Goal: Task Accomplishment & Management: Complete application form

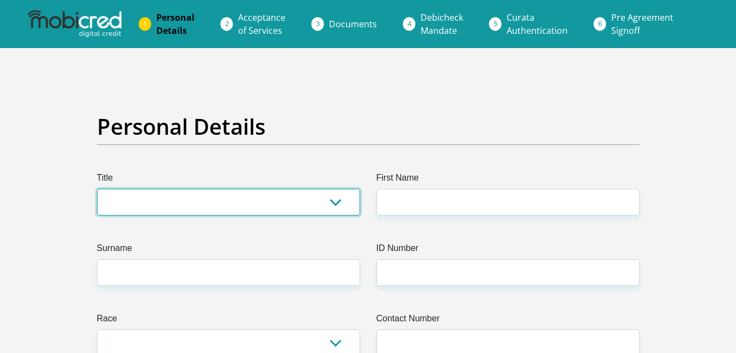
drag, startPoint x: 0, startPoint y: 0, endPoint x: 265, endPoint y: 207, distance: 336.3
click at [265, 207] on select "Mr Ms Mrs Dr Other" at bounding box center [228, 202] width 263 height 27
select select "Mr"
click at [97, 189] on select "Mr Ms Mrs Dr Other" at bounding box center [228, 202] width 263 height 27
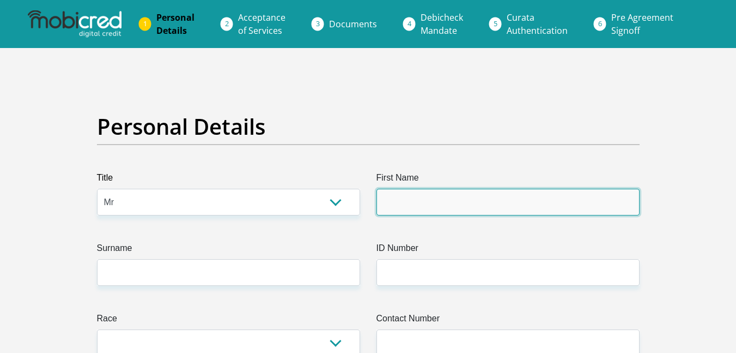
click at [418, 195] on input "First Name" at bounding box center [508, 202] width 263 height 27
type input "ZAMANI"
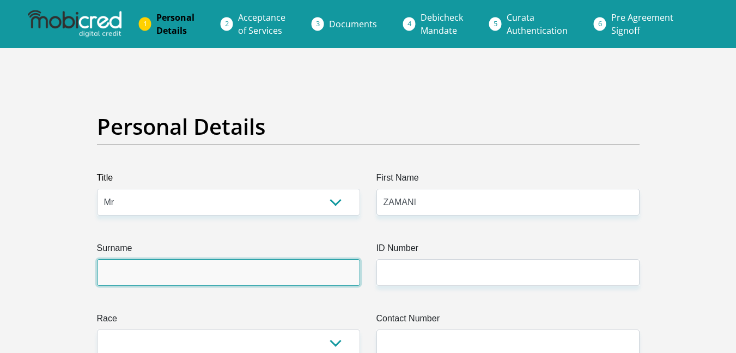
type input "KHWELA"
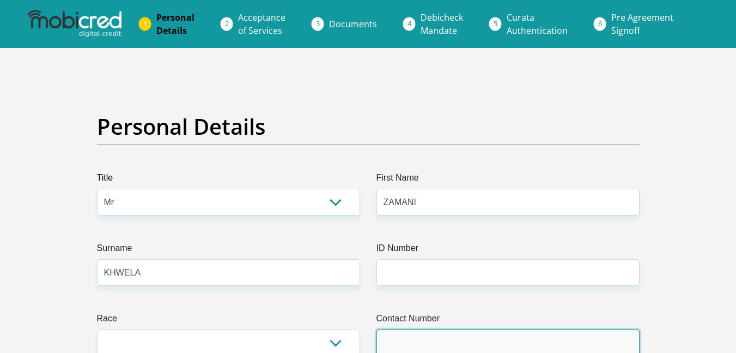
type input "0794240967"
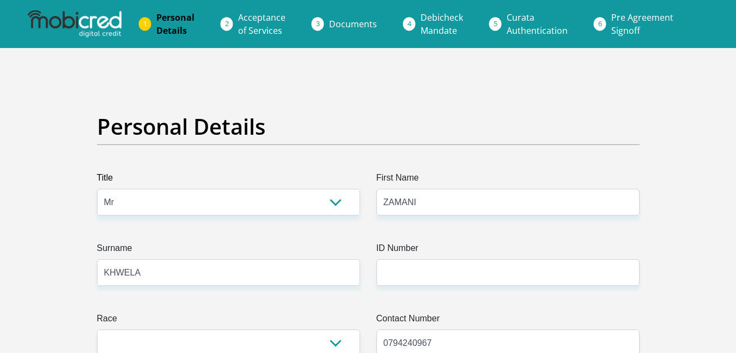
select select "ZAF"
type input "58 Everfield Grove, Earlsfield"
type input "Newlands West"
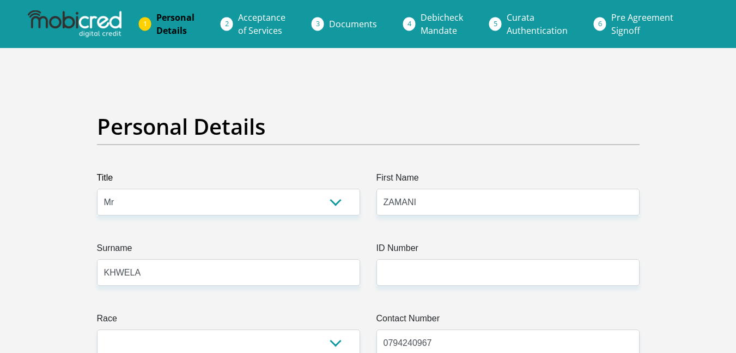
type input "4037"
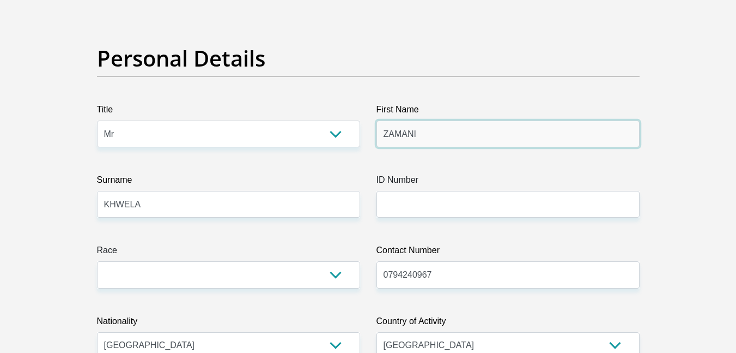
scroll to position [72, 0]
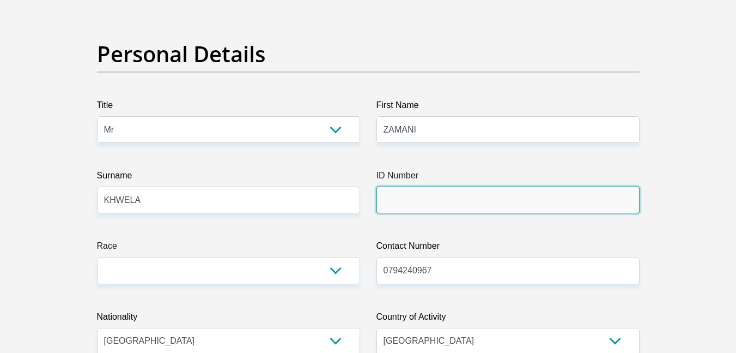
click at [409, 207] on input "ID Number" at bounding box center [508, 199] width 263 height 27
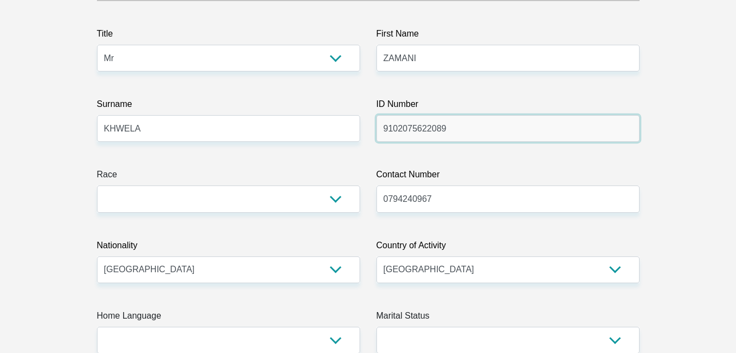
scroll to position [146, 0]
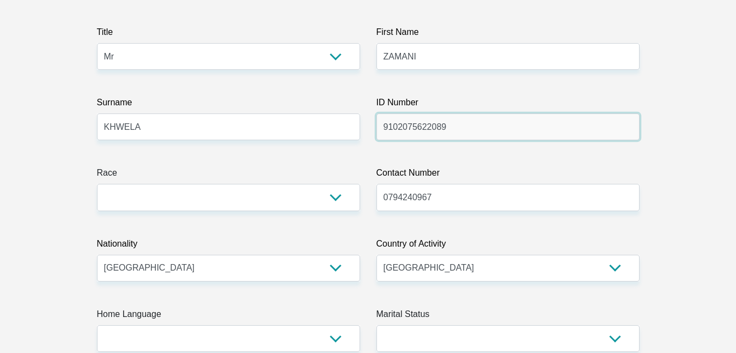
type input "9102075622089"
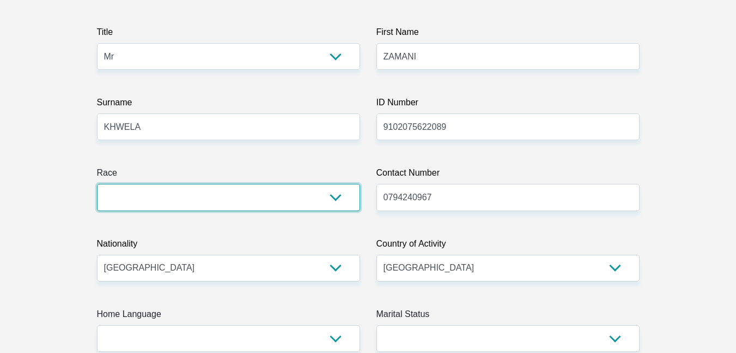
click at [144, 206] on select "Black Coloured Indian White Other" at bounding box center [228, 197] width 263 height 27
select select "1"
click at [97, 184] on select "Black Coloured Indian White Other" at bounding box center [228, 197] width 263 height 27
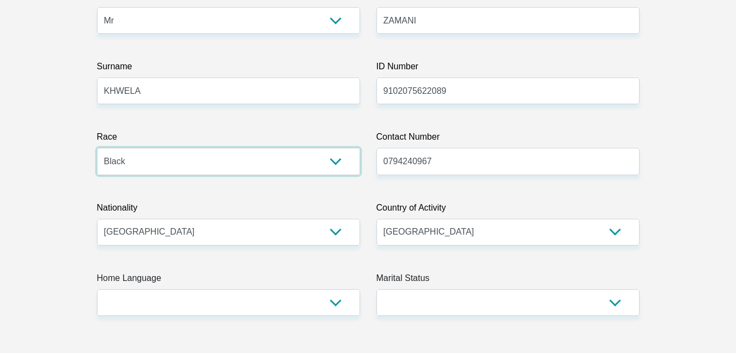
scroll to position [255, 0]
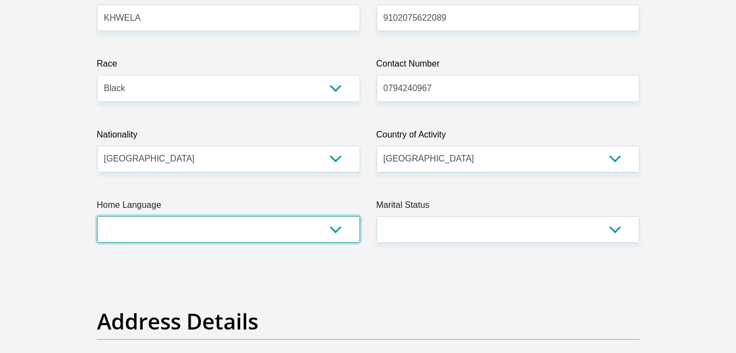
click at [199, 238] on select "Afrikaans English Sepedi South Ndebele Southern Sotho Swati Tsonga Tswana Venda…" at bounding box center [228, 229] width 263 height 27
select select "zul"
click at [97, 216] on select "Afrikaans English Sepedi South Ndebele Southern Sotho Swati Tsonga Tswana Venda…" at bounding box center [228, 229] width 263 height 27
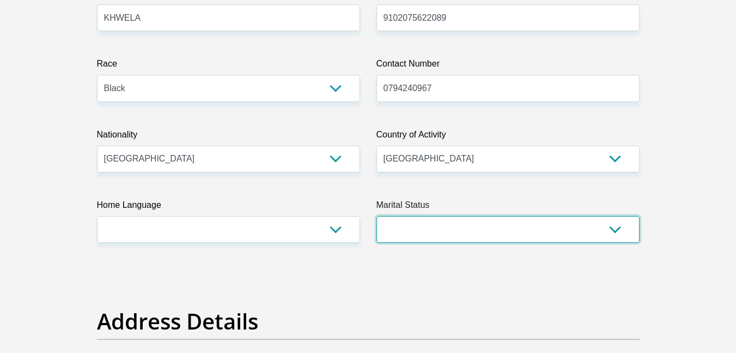
click at [446, 232] on select "Married ANC Single Divorced Widowed Married COP or Customary Law" at bounding box center [508, 229] width 263 height 27
select select "2"
click at [377, 216] on select "Married ANC Single Divorced Widowed Married COP or Customary Law" at bounding box center [508, 229] width 263 height 27
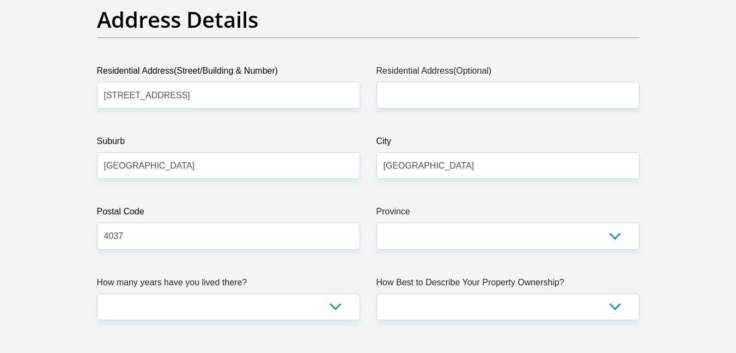
scroll to position [582, 0]
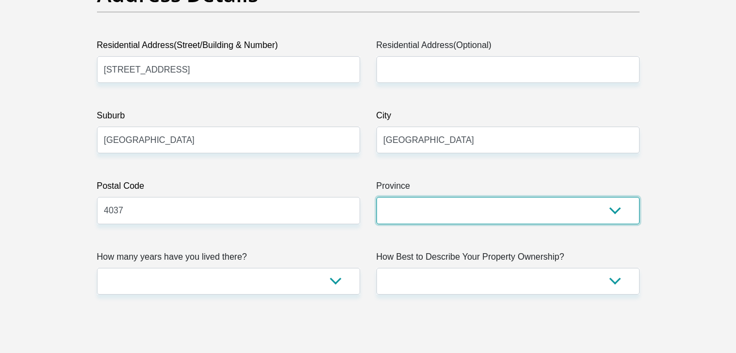
click at [407, 215] on select "Eastern Cape Free State Gauteng KwaZulu-Natal Limpopo Mpumalanga Northern Cape …" at bounding box center [508, 210] width 263 height 27
select select "KwaZulu-Natal"
click at [377, 197] on select "Eastern Cape Free State Gauteng KwaZulu-Natal Limpopo Mpumalanga Northern Cape …" at bounding box center [508, 210] width 263 height 27
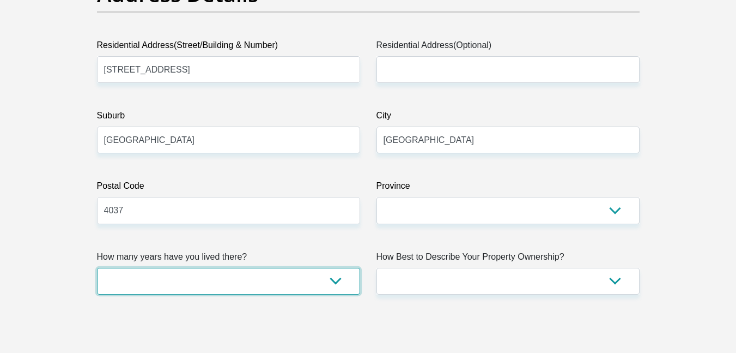
click at [286, 290] on select "less than 1 year 1-3 years 3-5 years 5+ years" at bounding box center [228, 281] width 263 height 27
select select "2"
click at [97, 268] on select "less than 1 year 1-3 years 3-5 years 5+ years" at bounding box center [228, 281] width 263 height 27
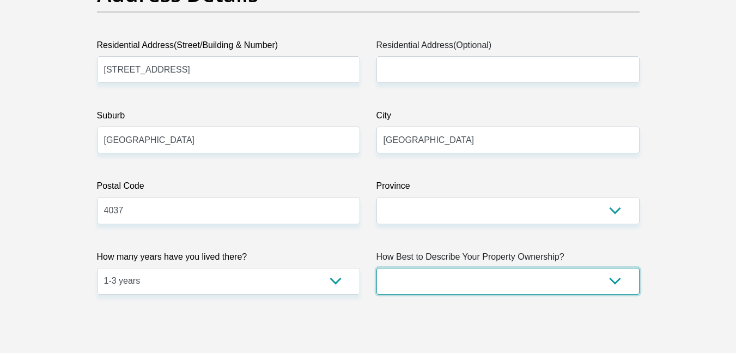
click at [427, 279] on select "Owned Rented Family Owned Company Dwelling" at bounding box center [508, 281] width 263 height 27
select select "Rented"
click at [377, 268] on select "Owned Rented Family Owned Company Dwelling" at bounding box center [508, 281] width 263 height 27
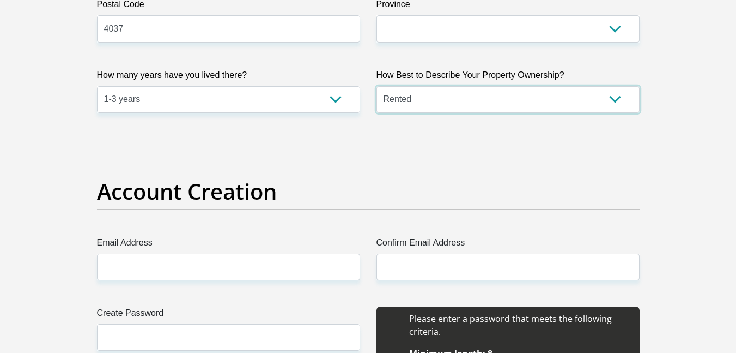
scroll to position [872, 0]
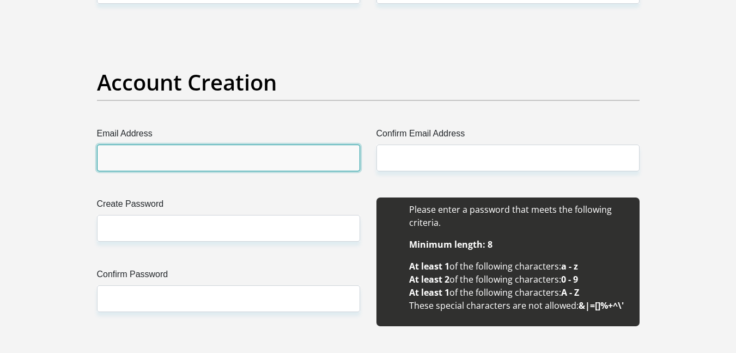
click at [150, 162] on input "Email Address" at bounding box center [228, 157] width 263 height 27
type input "zamanikhwela224@gmail.com"
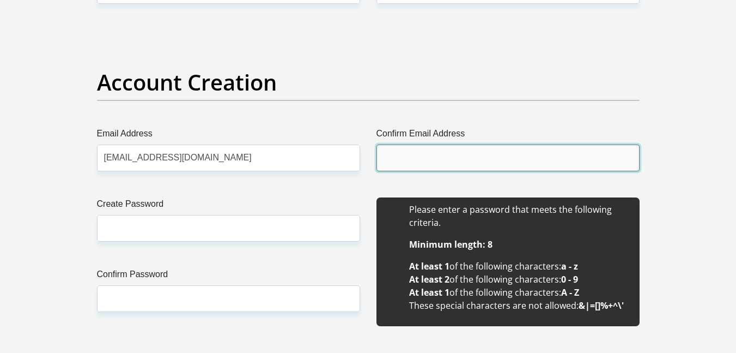
type input "zamanikhwela224@gmail.com"
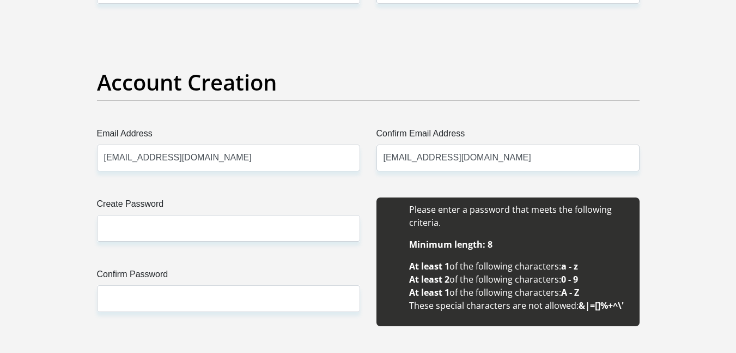
type input "ZAMANI"
type input "KHWELA"
type input "0794240967"
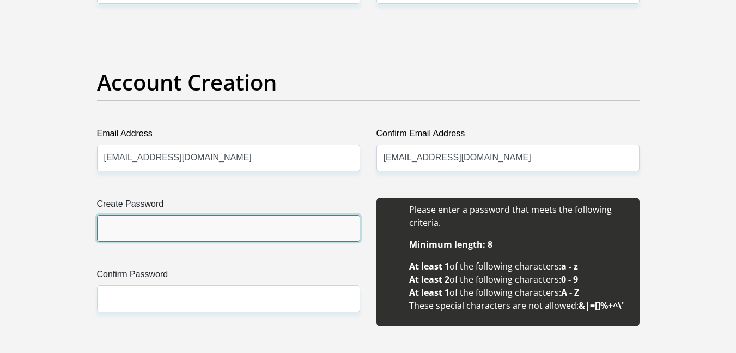
click at [166, 220] on input "Create Password" at bounding box center [228, 228] width 263 height 27
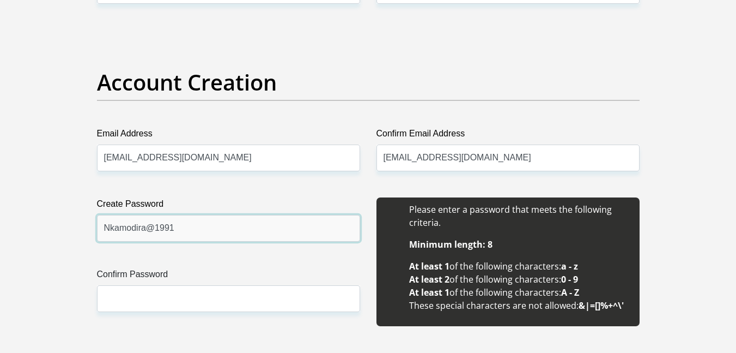
type input "Nkamodira@1991"
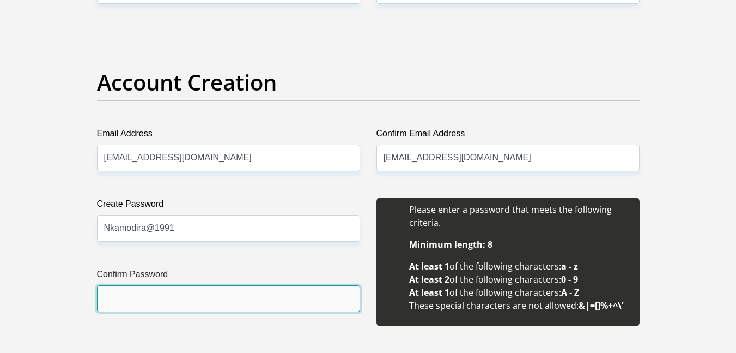
click at [146, 294] on input "Confirm Password" at bounding box center [228, 298] width 263 height 27
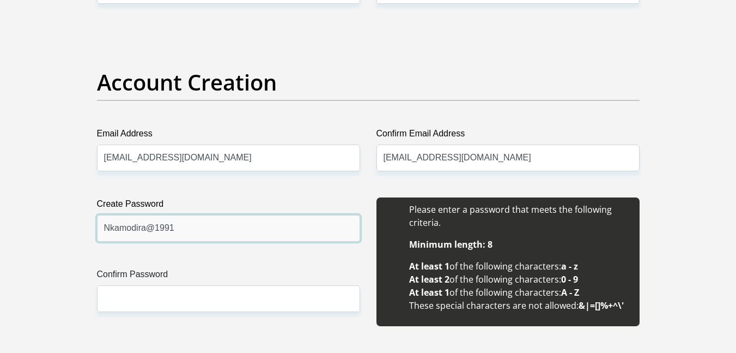
drag, startPoint x: 184, startPoint y: 234, endPoint x: 99, endPoint y: 224, distance: 85.6
click at [99, 224] on input "Nkamodira@1991" at bounding box center [228, 228] width 263 height 27
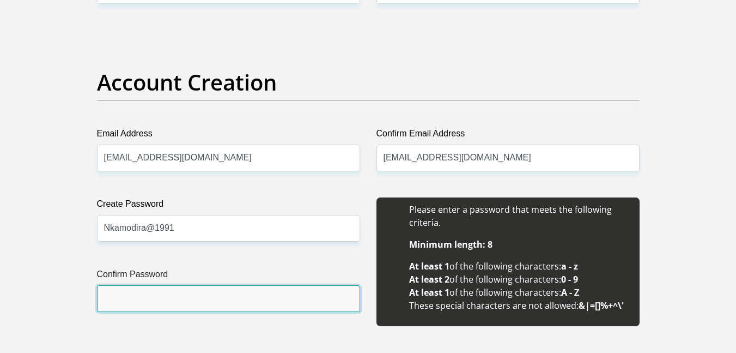
click at [127, 289] on input "Confirm Password" at bounding box center [228, 298] width 263 height 27
paste input "Nkamodira@1991"
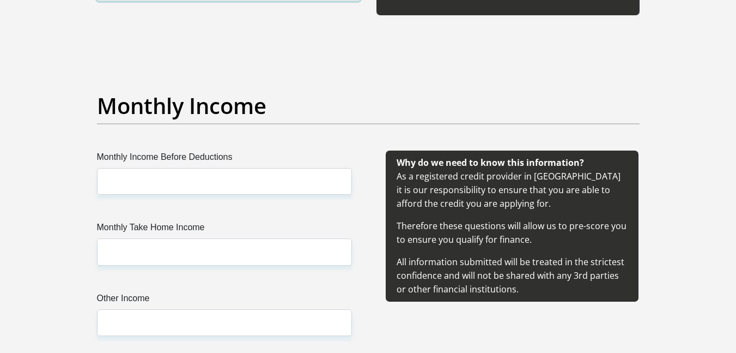
scroll to position [1199, 0]
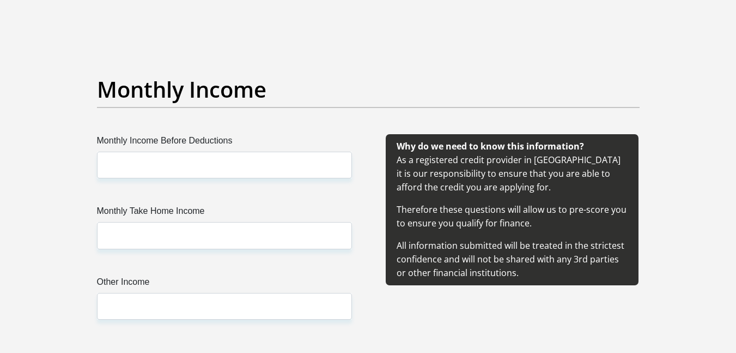
type input "Nkamodira@1991"
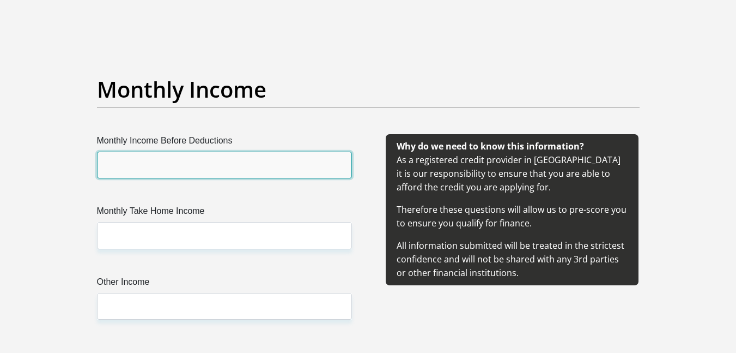
click at [143, 168] on input "Monthly Income Before Deductions" at bounding box center [224, 165] width 255 height 27
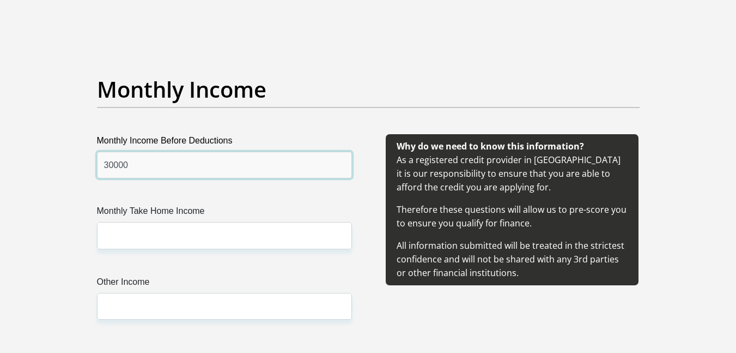
type input "30000"
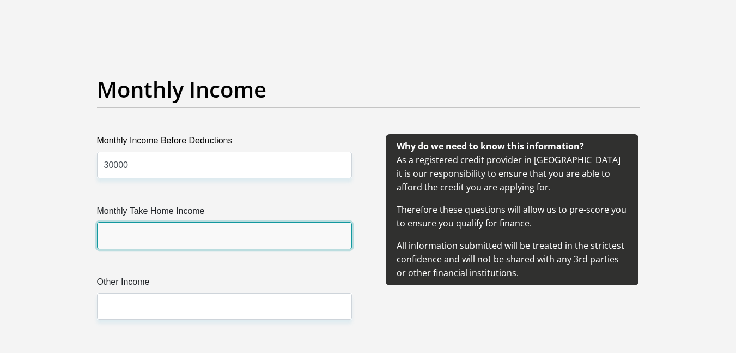
click at [159, 234] on input "Monthly Take Home Income" at bounding box center [224, 235] width 255 height 27
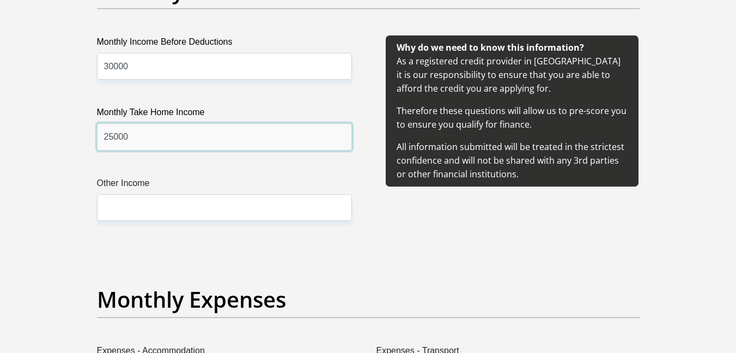
scroll to position [1308, 0]
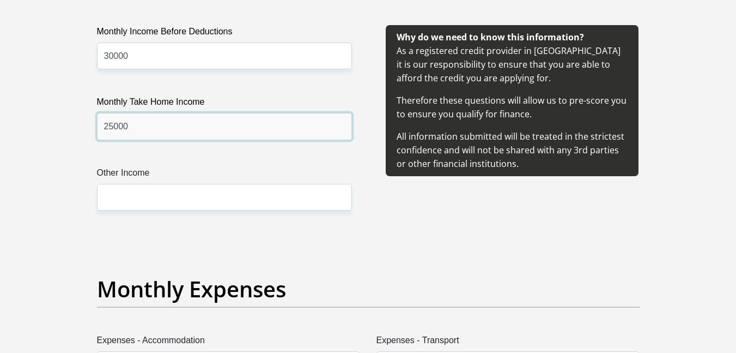
type input "25000"
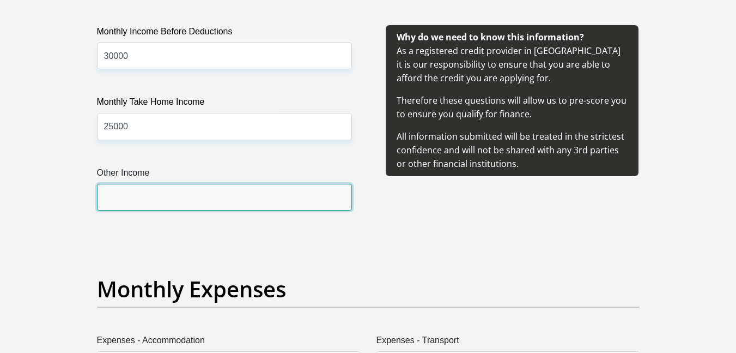
click at [152, 202] on input "Other Income" at bounding box center [224, 197] width 255 height 27
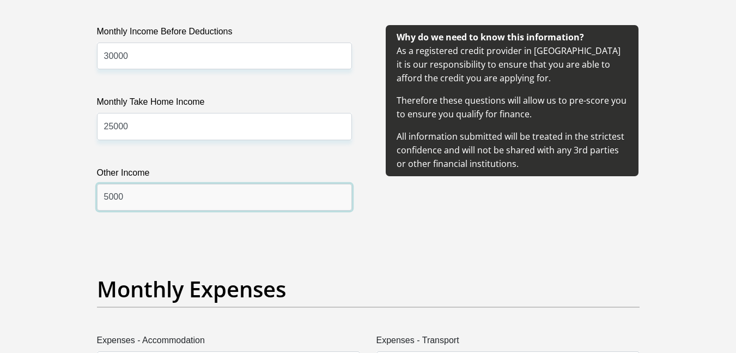
type input "5000"
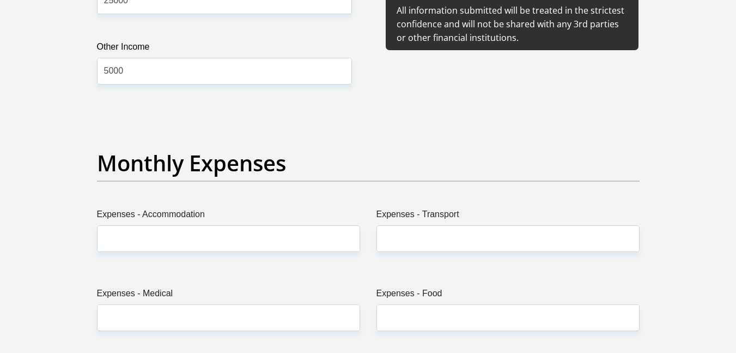
scroll to position [1454, 0]
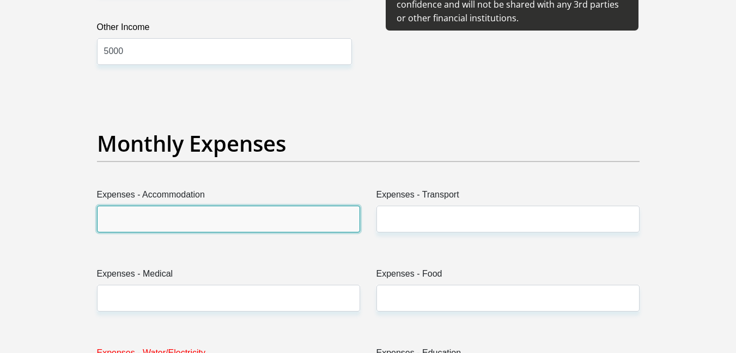
click at [177, 225] on input "Expenses - Accommodation" at bounding box center [228, 218] width 263 height 27
type input "4000"
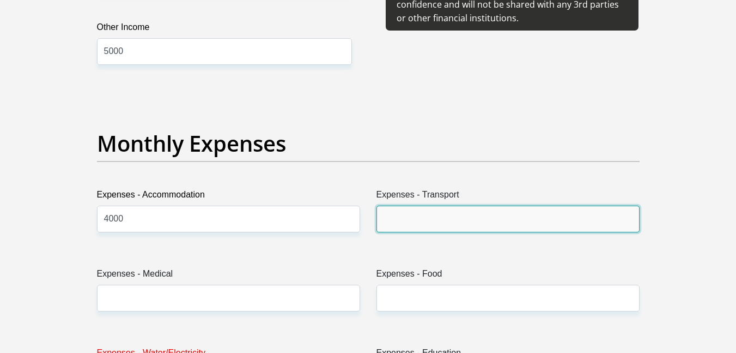
click at [414, 217] on input "Expenses - Transport" at bounding box center [508, 218] width 263 height 27
type input "2"
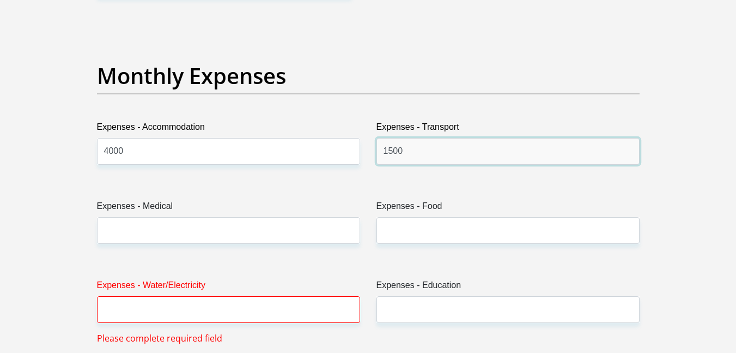
scroll to position [1526, 0]
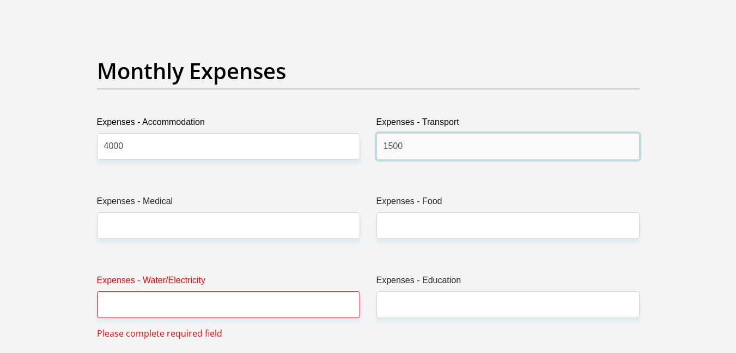
type input "1500"
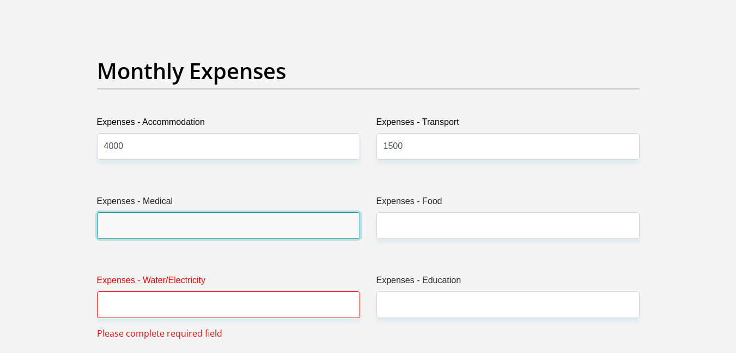
click at [180, 227] on input "Expenses - Medical" at bounding box center [228, 225] width 263 height 27
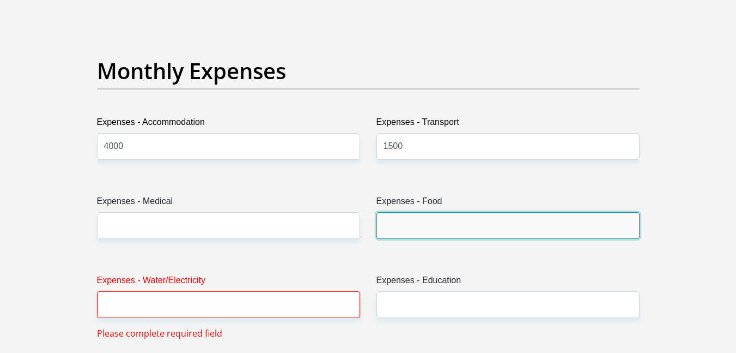
click at [404, 228] on input "Expenses - Food" at bounding box center [508, 225] width 263 height 27
type input "2000"
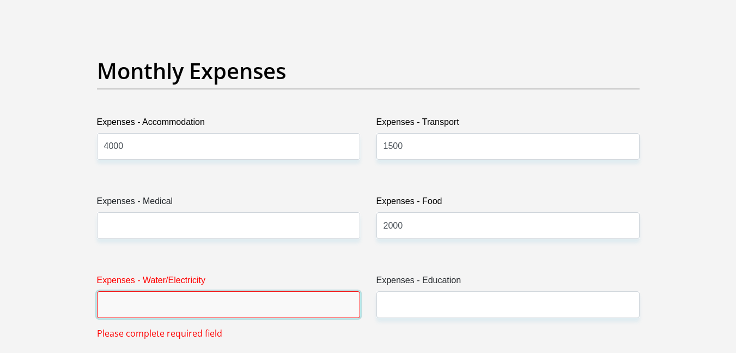
click at [122, 300] on input "Expenses - Water/Electricity" at bounding box center [228, 304] width 263 height 27
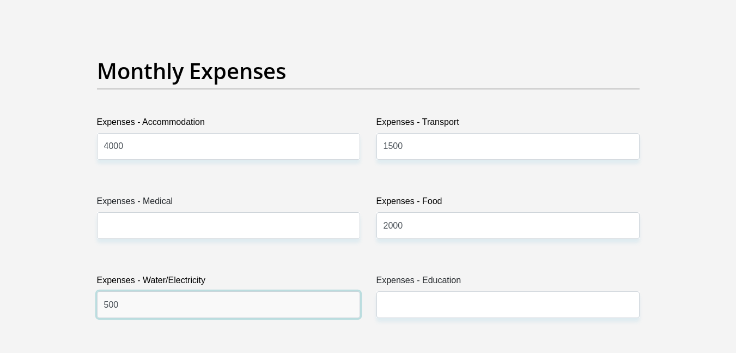
type input "500"
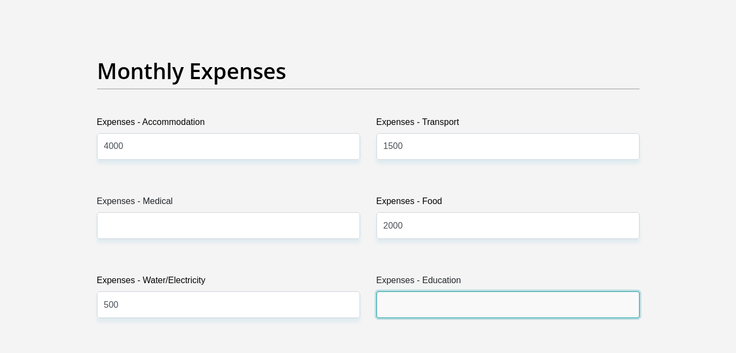
click at [421, 306] on input "Expenses - Education" at bounding box center [508, 304] width 263 height 27
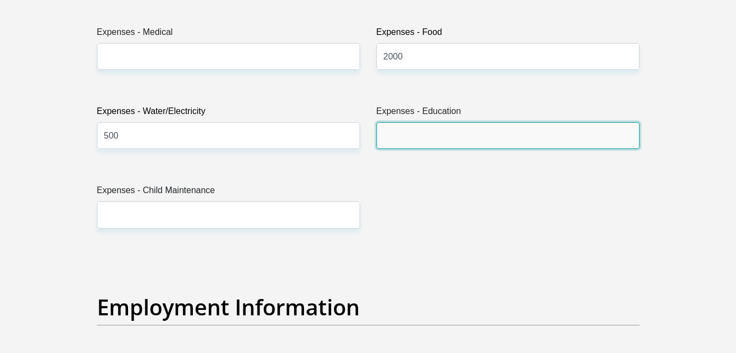
scroll to position [1708, 0]
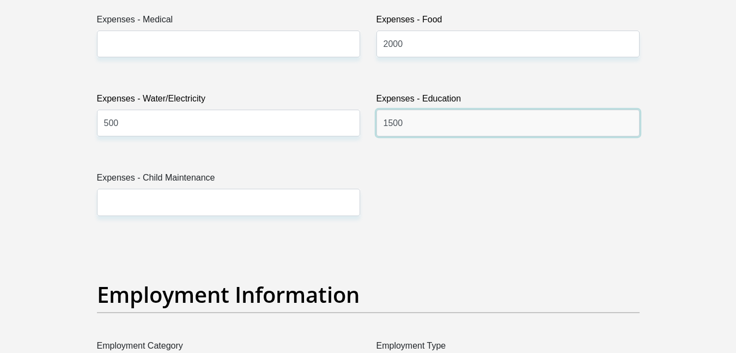
type input "1500"
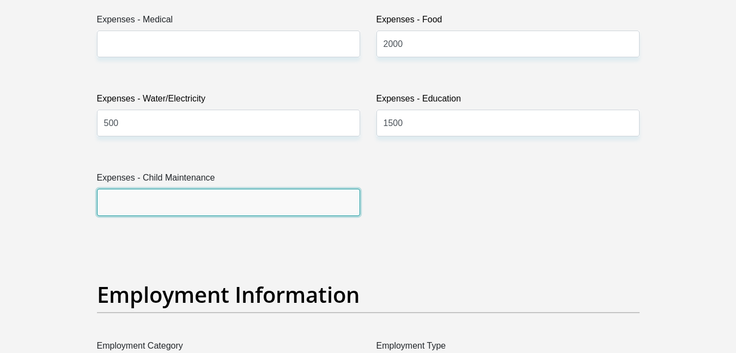
click at [205, 210] on input "Expenses - Child Maintenance" at bounding box center [228, 202] width 263 height 27
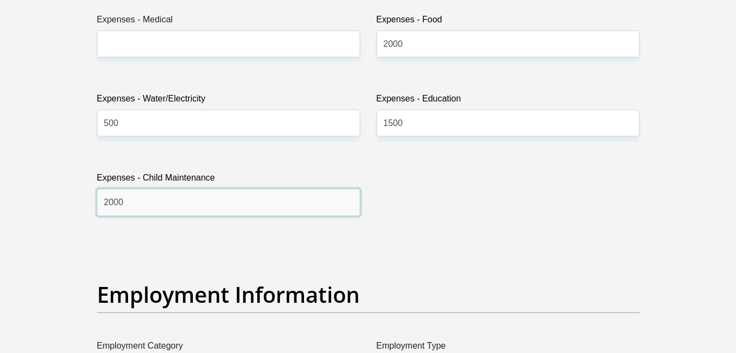
type input "2000"
click at [397, 242] on div "Title Mr Ms Mrs Dr Other First Name ZAMANI Surname KHWELA ID Number 91020756220…" at bounding box center [368, 237] width 559 height 3546
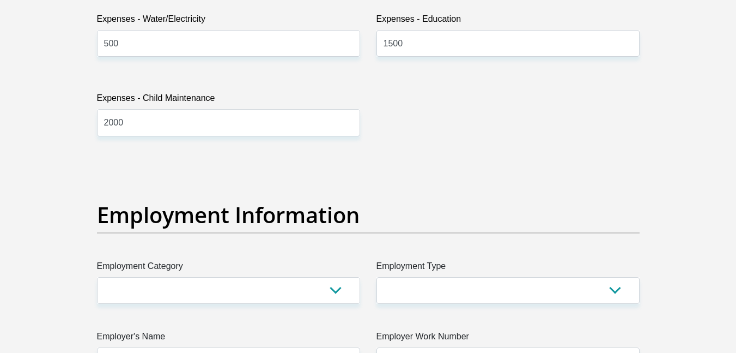
scroll to position [1890, 0]
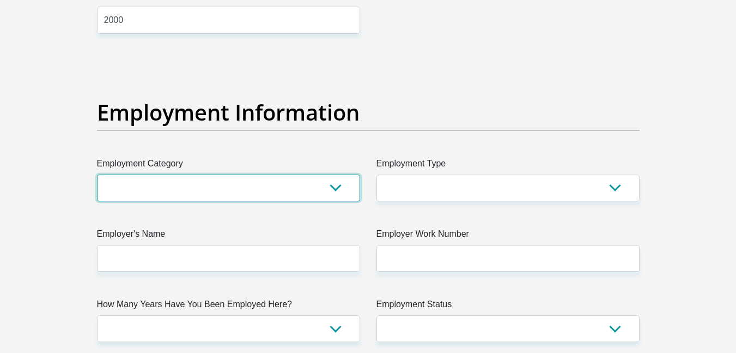
click at [288, 193] on select "AGRICULTURE ALCOHOL & TOBACCO CONSTRUCTION MATERIALS METALLURGY EQUIPMENT FOR R…" at bounding box center [228, 187] width 263 height 27
click at [97, 174] on select "AGRICULTURE ALCOHOL & TOBACCO CONSTRUCTION MATERIALS METALLURGY EQUIPMENT FOR R…" at bounding box center [228, 187] width 263 height 27
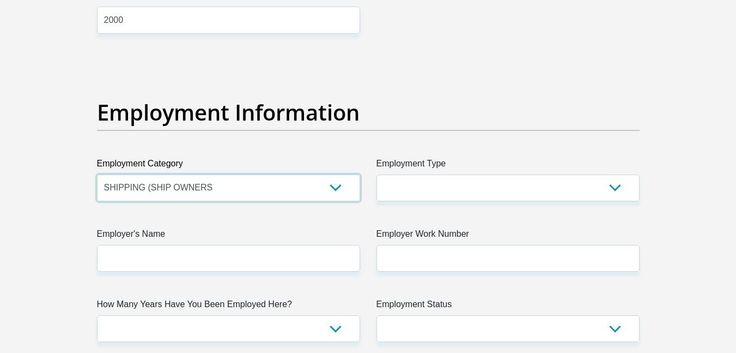
click at [173, 192] on select "AGRICULTURE ALCOHOL & TOBACCO CONSTRUCTION MATERIALS METALLURGY EQUIPMENT FOR R…" at bounding box center [228, 187] width 263 height 27
select select "76"
click at [97, 174] on select "AGRICULTURE ALCOHOL & TOBACCO CONSTRUCTION MATERIALS METALLURGY EQUIPMENT FOR R…" at bounding box center [228, 187] width 263 height 27
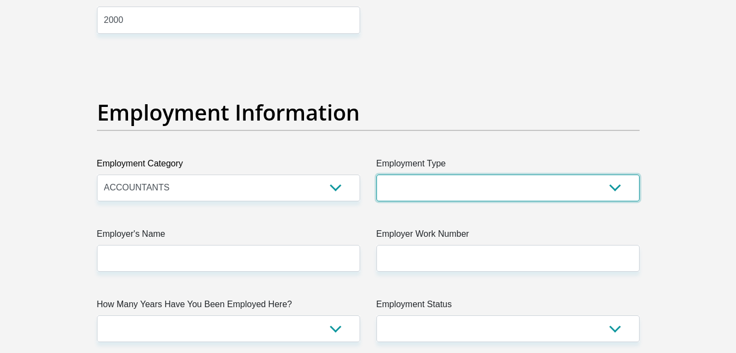
click at [392, 191] on select "College/Lecturer Craft Seller Creative Driver Executive Farmer Forces - Non Com…" at bounding box center [508, 187] width 263 height 27
select select "Licenced Professional"
click at [377, 174] on select "College/Lecturer Craft Seller Creative Driver Executive Farmer Forces - Non Com…" at bounding box center [508, 187] width 263 height 27
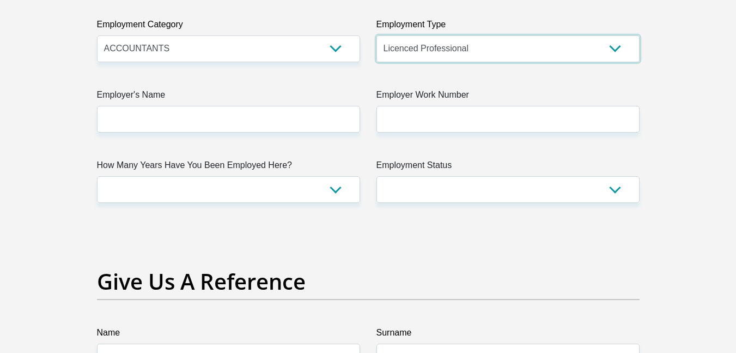
scroll to position [2035, 0]
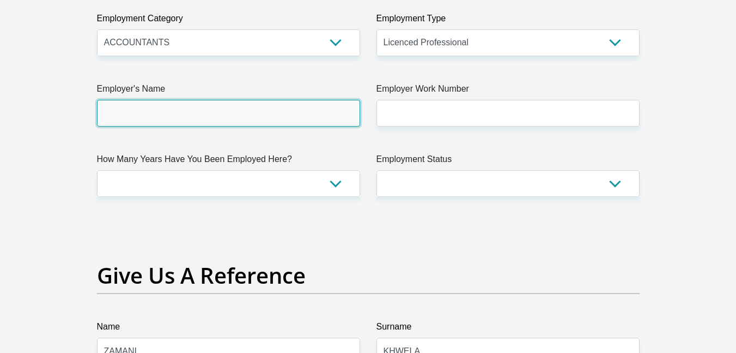
click at [175, 111] on input "Employer's Name" at bounding box center [228, 113] width 263 height 27
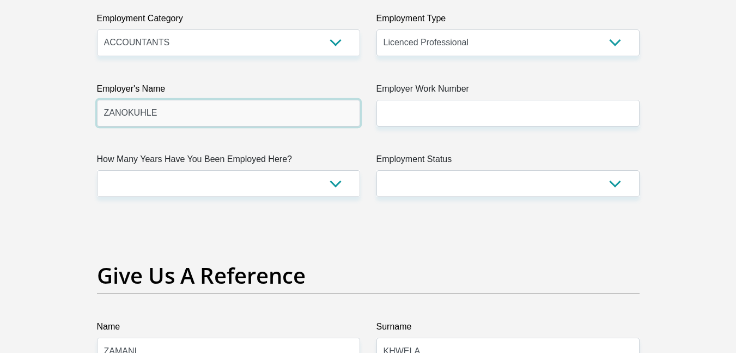
type input "ZANOKUHLE"
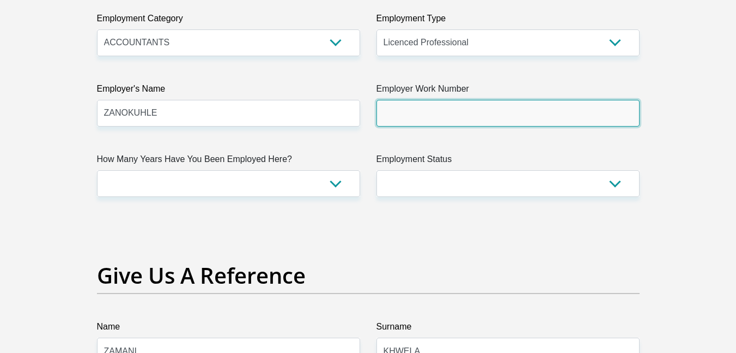
click at [438, 122] on input "Employer Work Number" at bounding box center [508, 113] width 263 height 27
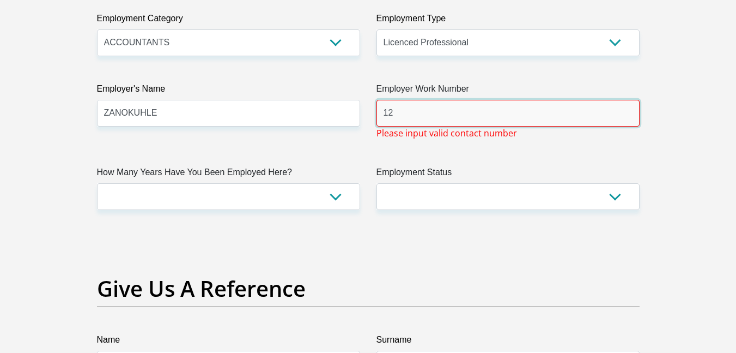
click at [402, 117] on input "12" at bounding box center [508, 113] width 263 height 27
type input "1"
drag, startPoint x: 413, startPoint y: 116, endPoint x: 356, endPoint y: 116, distance: 57.2
paste input "006 5337"
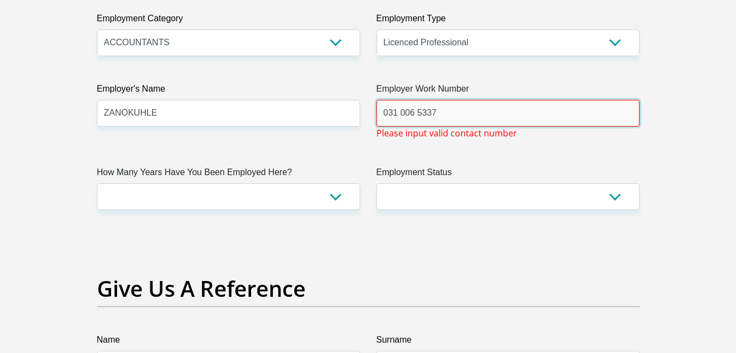
click at [401, 112] on input "031 006 5337" at bounding box center [508, 113] width 263 height 27
click at [415, 113] on input "031006 5337" at bounding box center [508, 113] width 263 height 27
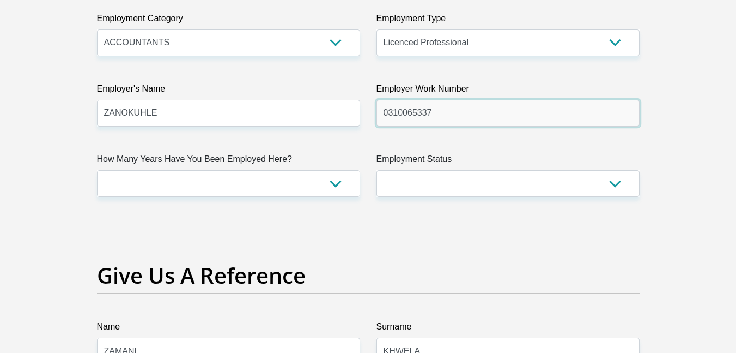
type input "0310065337"
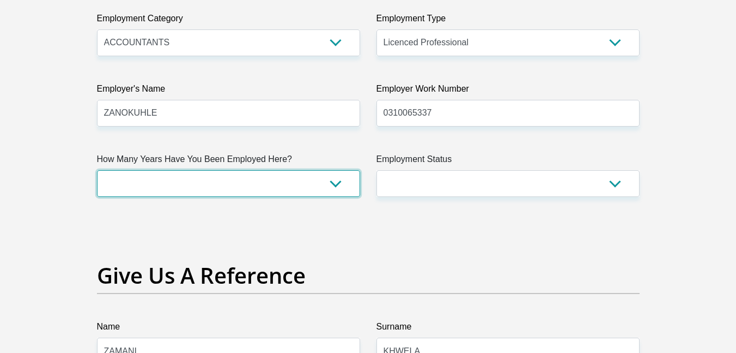
click at [250, 175] on select "less than 1 year 1-3 years 3-5 years 5+ years" at bounding box center [228, 183] width 263 height 27
select select "60"
click at [97, 170] on select "less than 1 year 1-3 years 3-5 years 5+ years" at bounding box center [228, 183] width 263 height 27
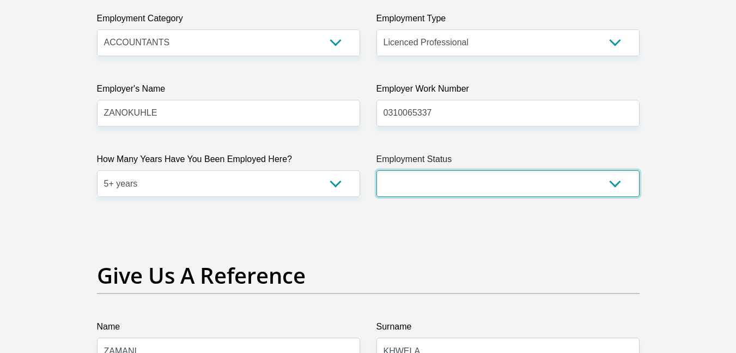
click at [414, 178] on select "Permanent/Full-time Part-time/Casual Contract Worker Self-Employed Housewife Re…" at bounding box center [508, 183] width 263 height 27
select select "1"
click at [377, 170] on select "Permanent/Full-time Part-time/Casual Contract Worker Self-Employed Housewife Re…" at bounding box center [508, 183] width 263 height 27
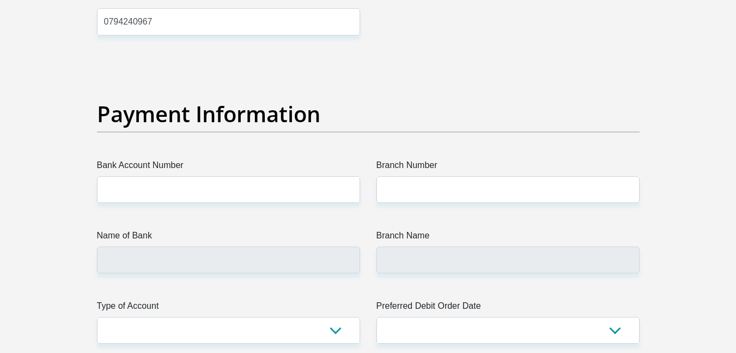
scroll to position [2435, 0]
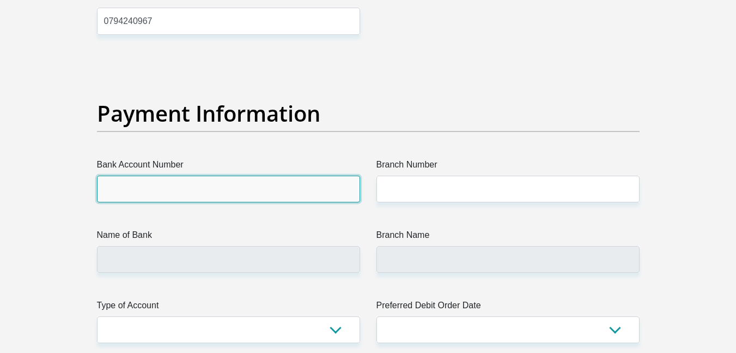
click at [220, 187] on input "Bank Account Number" at bounding box center [228, 188] width 263 height 27
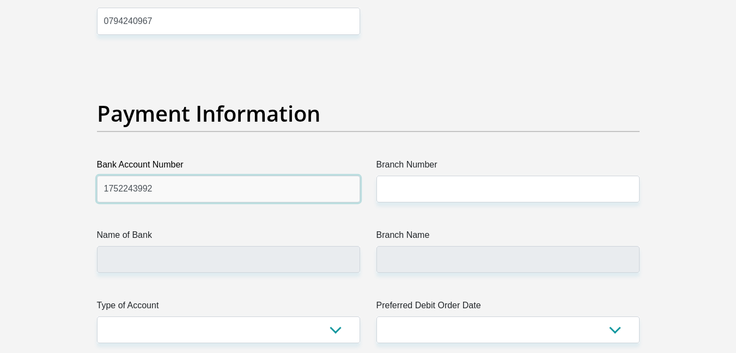
type input "1752243992"
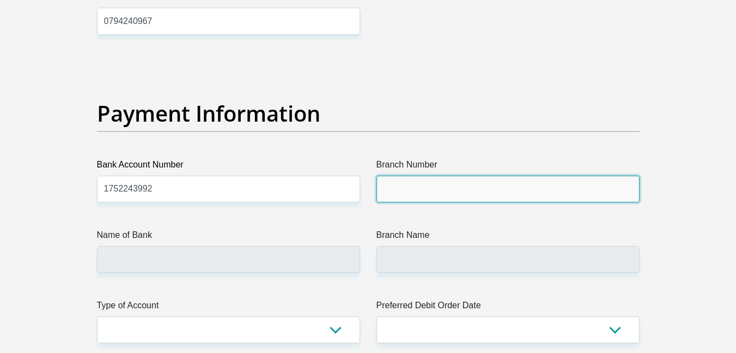
click at [408, 192] on input "Branch Number" at bounding box center [508, 188] width 263 height 27
paste input "470010"
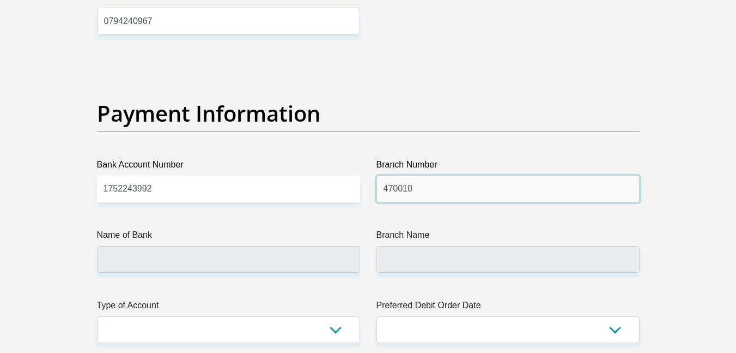
type input "470010"
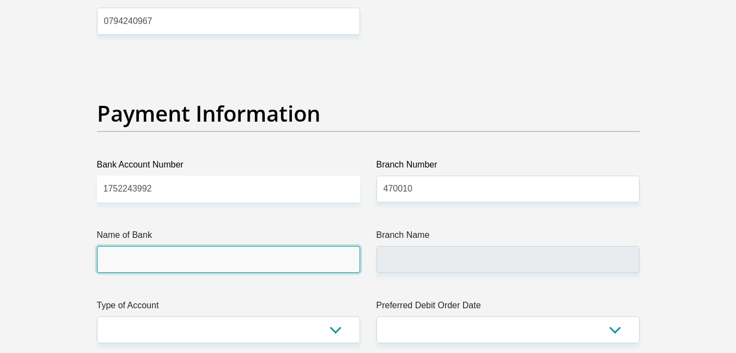
click at [195, 253] on input "Name of Bank" at bounding box center [228, 259] width 263 height 27
type input "CAPITEC BANK LIMITED"
type input "CAPITEC BANK CPC"
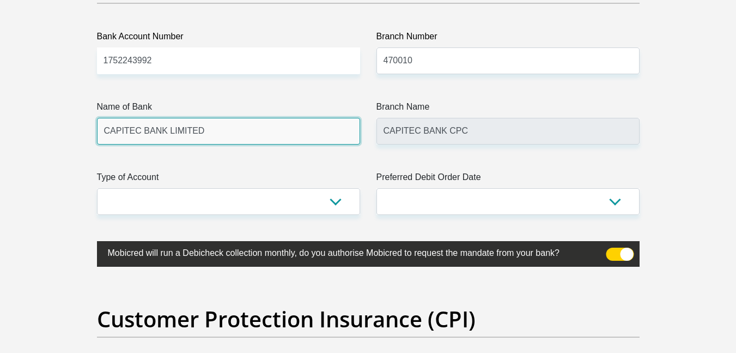
scroll to position [2580, 0]
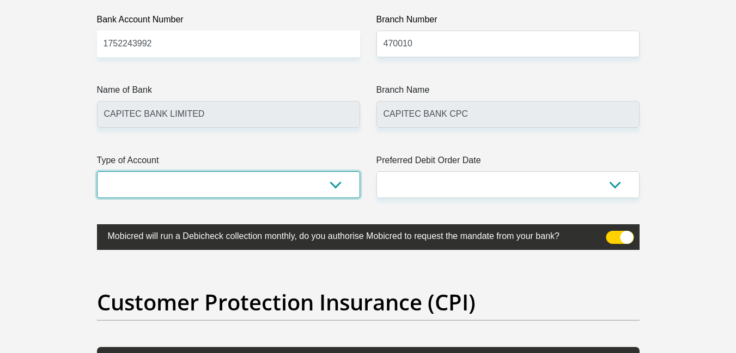
click at [214, 190] on select "Cheque Savings" at bounding box center [228, 184] width 263 height 27
select select "SAV"
click at [97, 171] on select "Cheque Savings" at bounding box center [228, 184] width 263 height 27
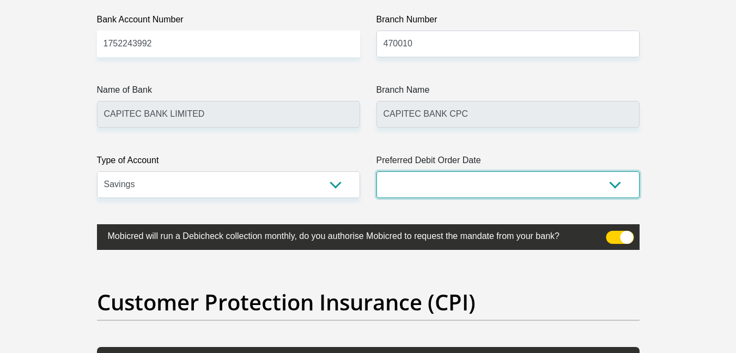
click at [409, 188] on select "1st 2nd 3rd 4th 5th 7th 18th 19th 20th 21st 22nd 23rd 24th 25th 26th 27th 28th …" at bounding box center [508, 184] width 263 height 27
select select "7"
click at [377, 171] on select "1st 2nd 3rd 4th 5th 7th 18th 19th 20th 21st 22nd 23rd 24th 25th 26th 27th 28th …" at bounding box center [508, 184] width 263 height 27
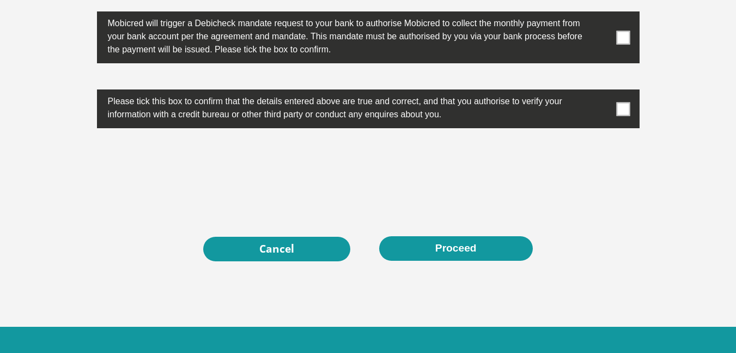
scroll to position [3412, 0]
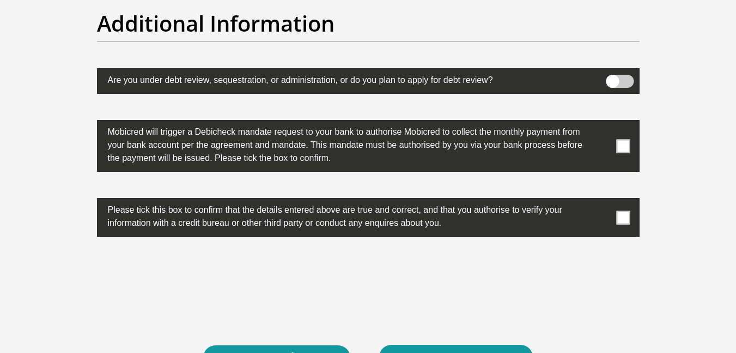
click at [623, 146] on span at bounding box center [623, 146] width 14 height 14
click at [602, 123] on input "checkbox" at bounding box center [602, 123] width 0 height 0
click at [624, 220] on span at bounding box center [623, 217] width 14 height 14
click at [602, 201] on input "checkbox" at bounding box center [602, 201] width 0 height 0
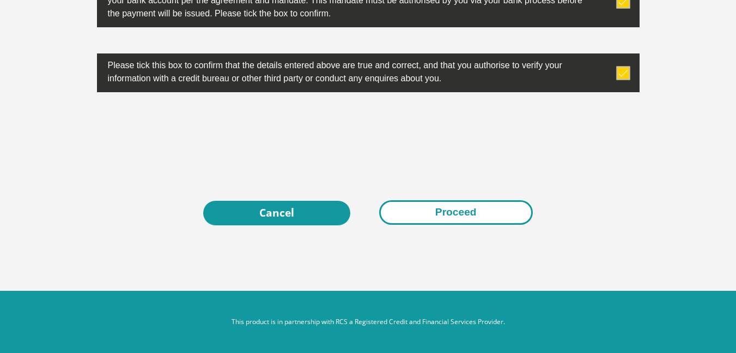
click at [452, 208] on button "Proceed" at bounding box center [456, 212] width 154 height 25
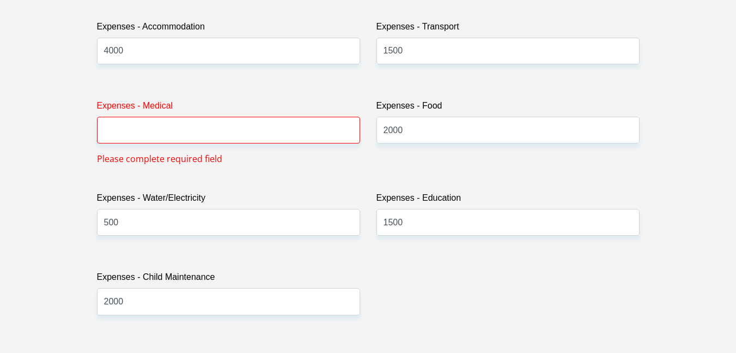
scroll to position [1610, 0]
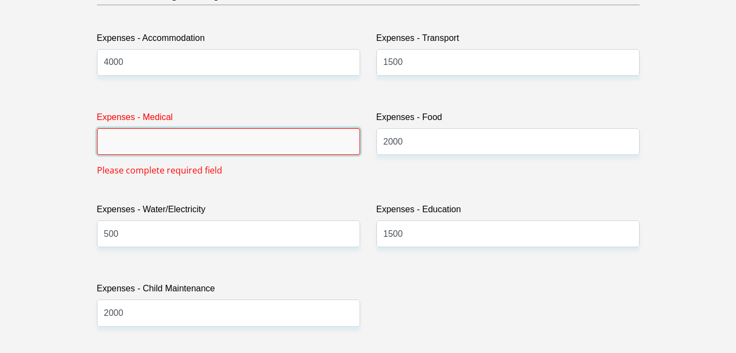
click at [129, 143] on input "Expenses - Medical" at bounding box center [228, 141] width 263 height 27
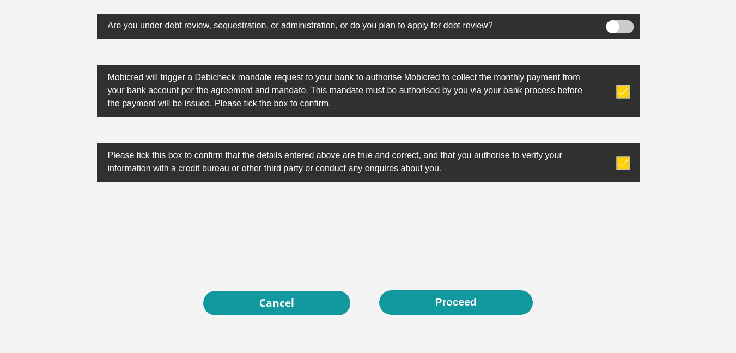
scroll to position [3488, 0]
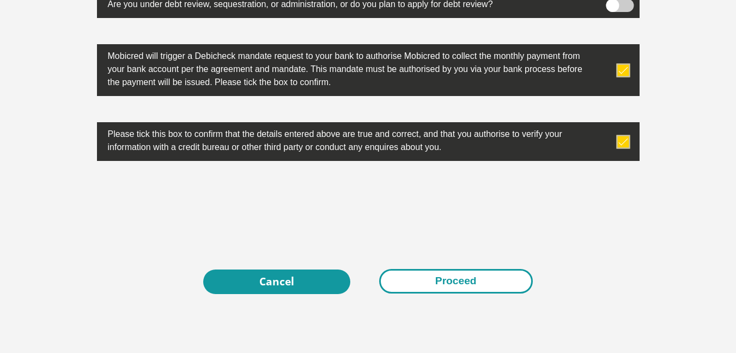
type input "0"
click at [445, 279] on button "Proceed" at bounding box center [456, 281] width 154 height 25
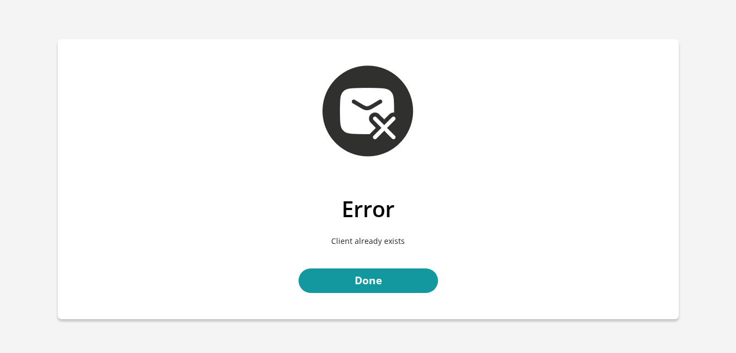
scroll to position [37, 0]
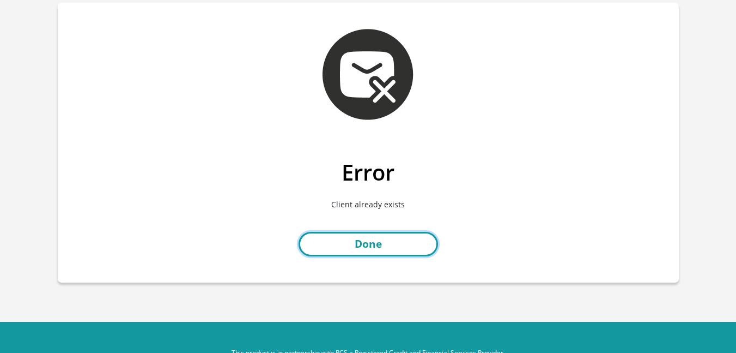
click at [367, 238] on link "Done" at bounding box center [369, 244] width 140 height 25
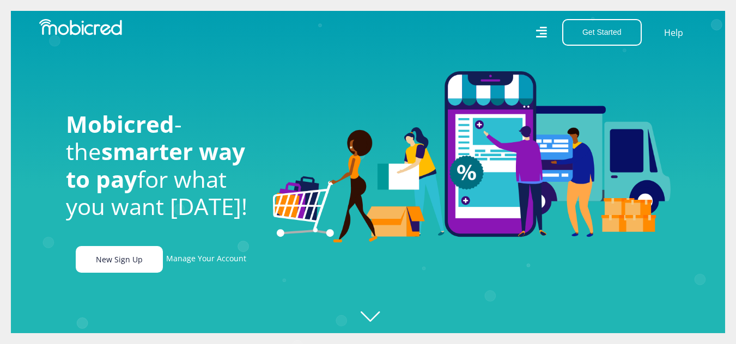
scroll to position [0, 1398]
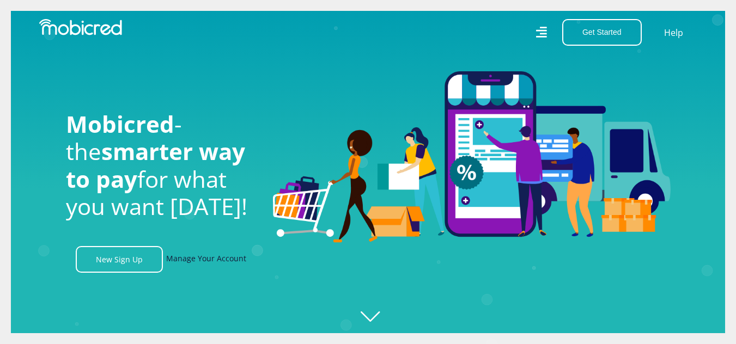
click at [210, 267] on link "Manage Your Account" at bounding box center [206, 259] width 80 height 27
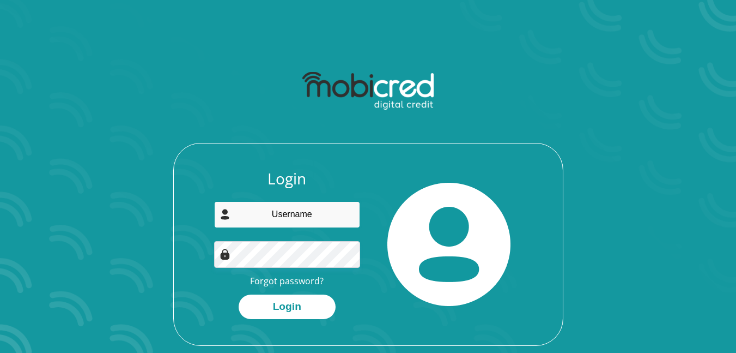
click at [281, 220] on input "email" at bounding box center [287, 214] width 146 height 27
type input "zamanikhwela224@gmail.com"
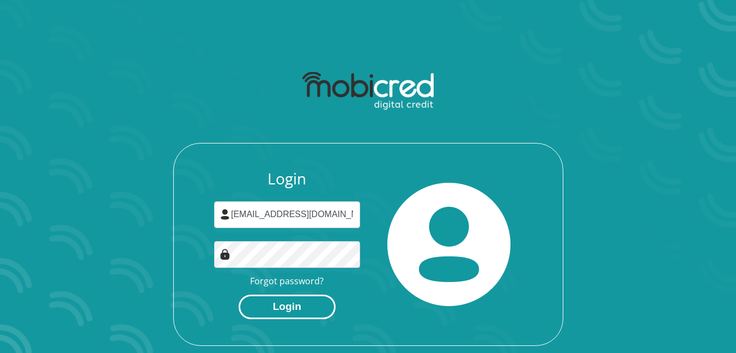
click at [280, 302] on button "Login" at bounding box center [287, 306] width 97 height 25
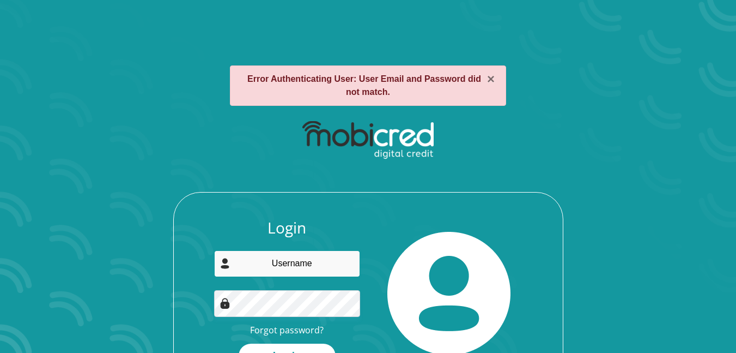
click at [266, 275] on input "email" at bounding box center [287, 263] width 146 height 27
type input "consultingzanokuhle@gmail.com"
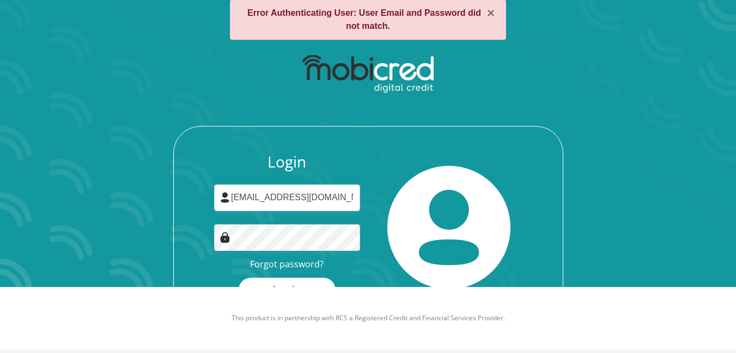
scroll to position [68, 0]
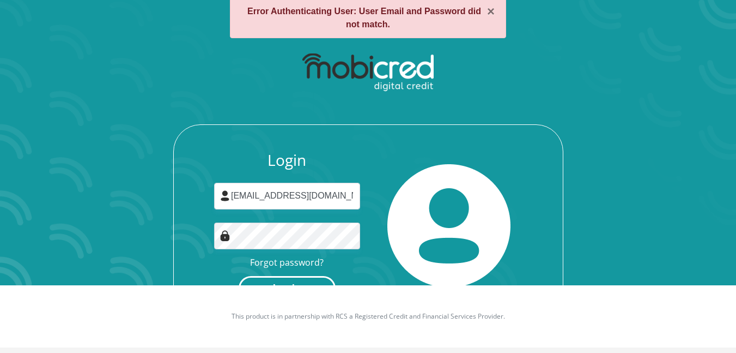
click at [284, 278] on button "Login" at bounding box center [287, 288] width 97 height 25
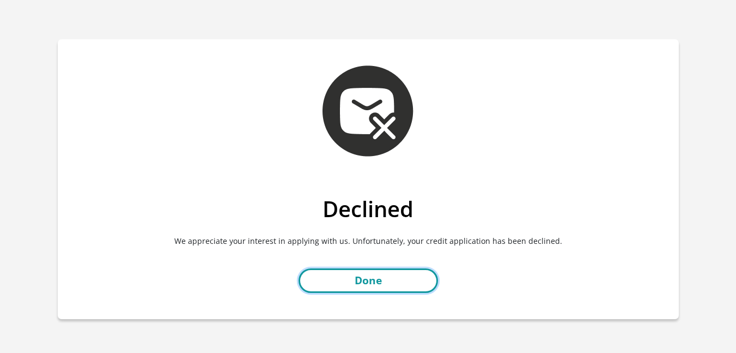
click at [371, 280] on link "Done" at bounding box center [369, 280] width 140 height 25
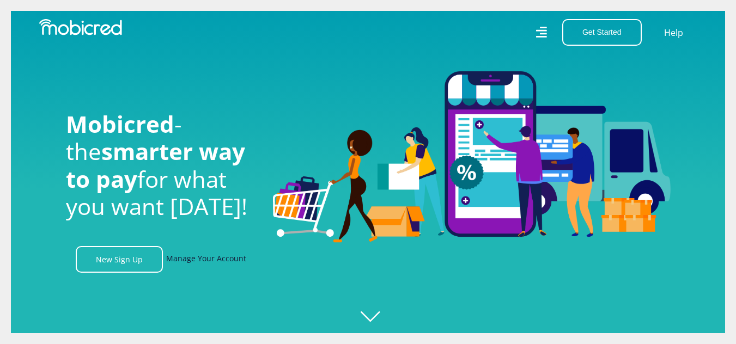
click at [210, 260] on link "Manage Your Account" at bounding box center [206, 259] width 80 height 27
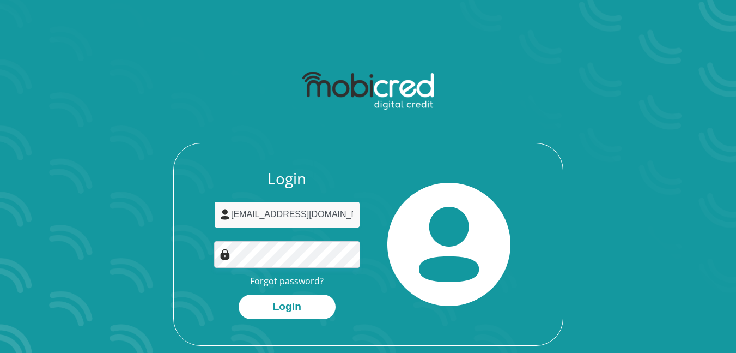
click at [282, 216] on input "consultingzanokuhle@gmail.com" at bounding box center [287, 214] width 146 height 27
type input "zamanikhwela224@gmail.com"
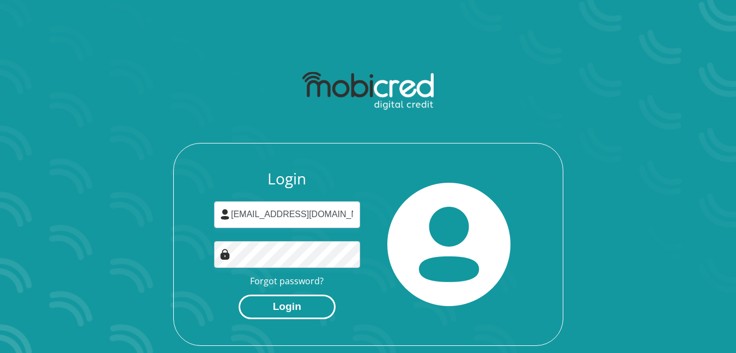
click at [282, 306] on button "Login" at bounding box center [287, 306] width 97 height 25
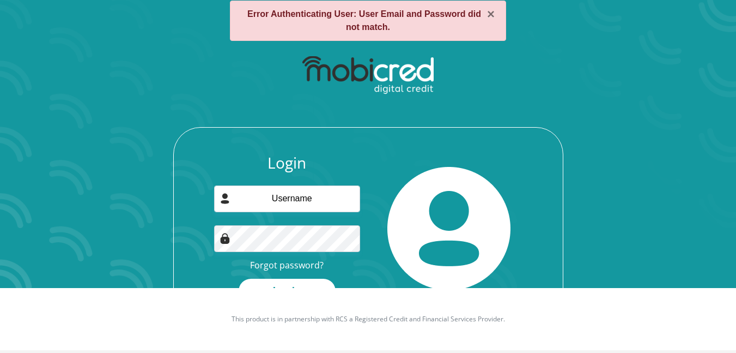
scroll to position [68, 0]
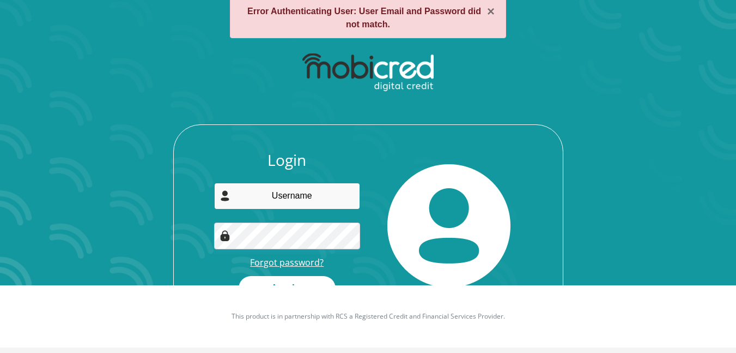
type input "[EMAIL_ADDRESS][DOMAIN_NAME]"
click at [284, 264] on link "Forgot password?" at bounding box center [287, 262] width 74 height 12
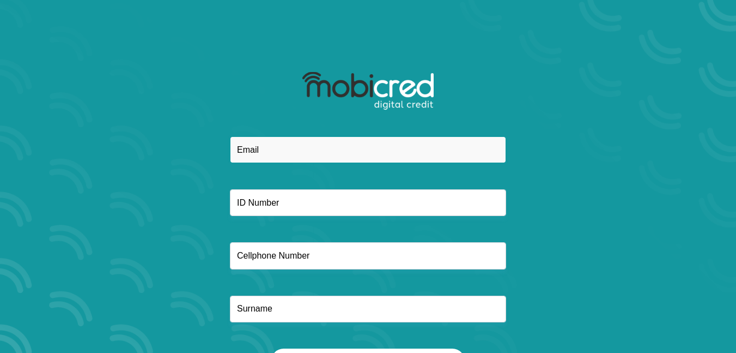
click at [280, 153] on input "email" at bounding box center [368, 149] width 276 height 27
type input "zamanikhwela224@gmail.com"
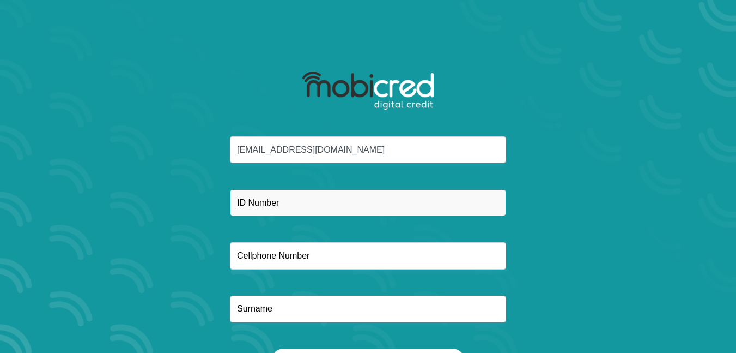
click at [271, 204] on input "text" at bounding box center [368, 202] width 276 height 27
type input "910207562289"
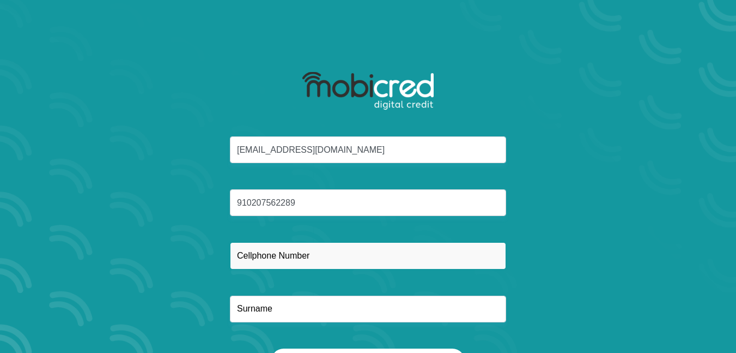
click at [273, 253] on input "text" at bounding box center [368, 255] width 276 height 27
type input "0794240967"
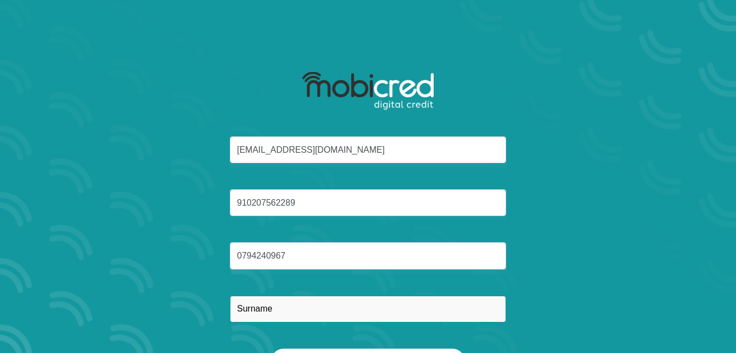
type input "KHWELA"
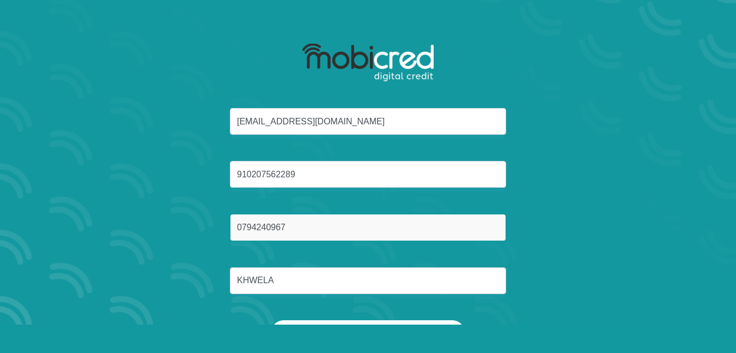
scroll to position [62, 0]
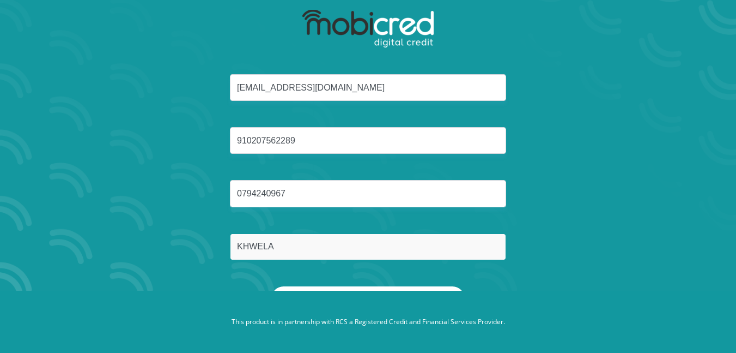
drag, startPoint x: 288, startPoint y: 249, endPoint x: 232, endPoint y: 247, distance: 56.7
click at [232, 247] on input "KHWELA" at bounding box center [368, 246] width 276 height 27
click at [237, 246] on input "text" at bounding box center [368, 246] width 276 height 27
type input "KHWELA"
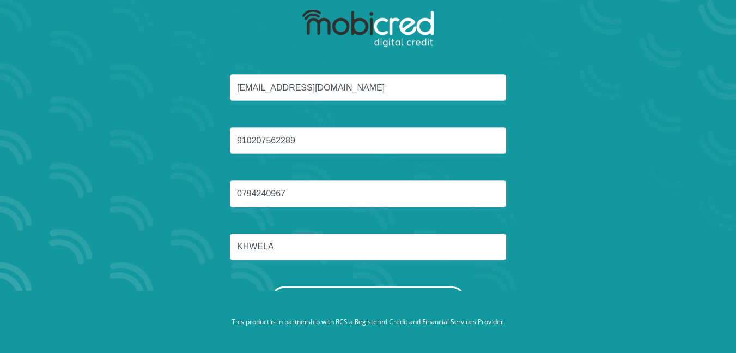
click at [338, 287] on button "Reset Password" at bounding box center [367, 298] width 193 height 25
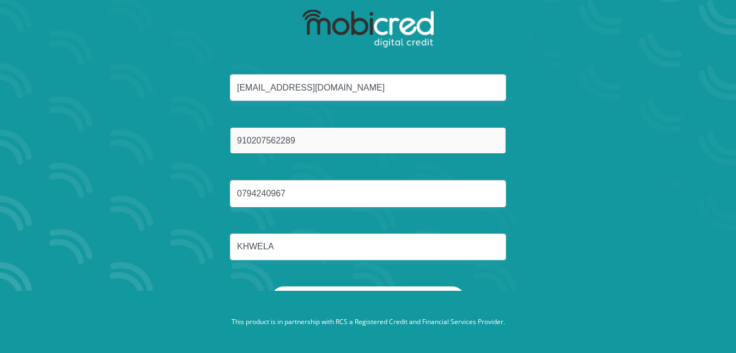
drag, startPoint x: 299, startPoint y: 141, endPoint x: 269, endPoint y: 141, distance: 30.5
click at [243, 141] on input "910207562289" at bounding box center [368, 140] width 276 height 27
click at [284, 143] on input "910207562289" at bounding box center [368, 140] width 276 height 27
type input "9102075622089"
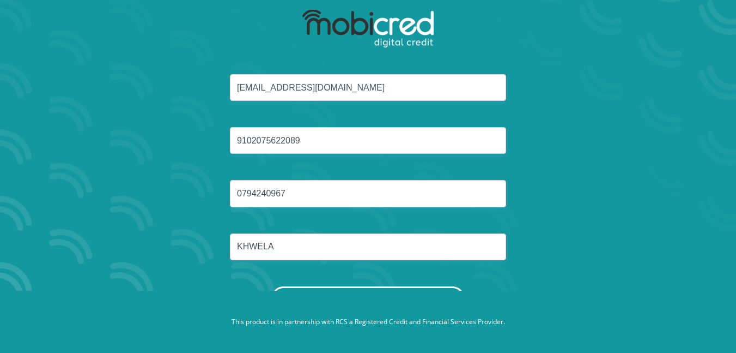
click at [361, 286] on button "Reset Password" at bounding box center [367, 298] width 193 height 25
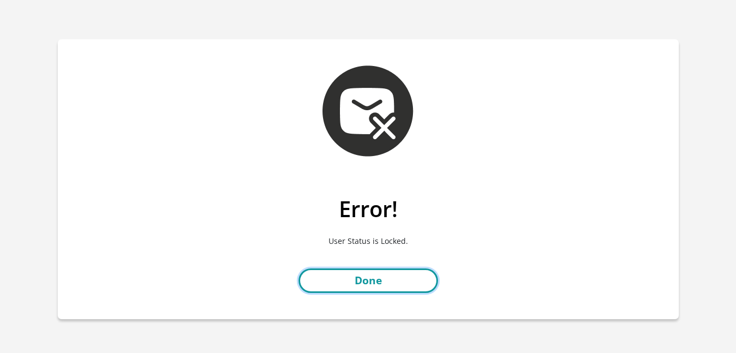
click at [365, 277] on link "Done" at bounding box center [369, 280] width 140 height 25
